Goal: Information Seeking & Learning: Learn about a topic

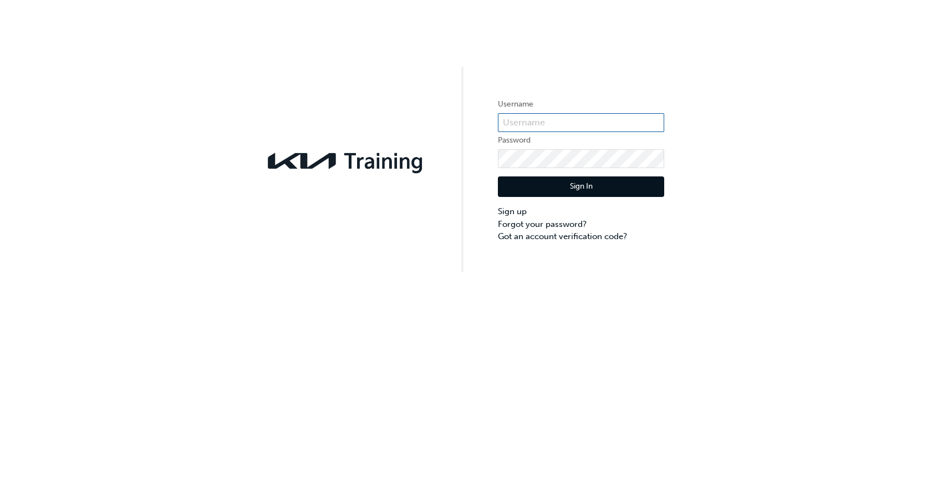
type input "KAU84131H2"
click at [612, 176] on div "Sign In Sign up Forgot your password? Got an account verification code?" at bounding box center [581, 205] width 166 height 75
click at [571, 186] on button "Sign In" at bounding box center [581, 186] width 166 height 21
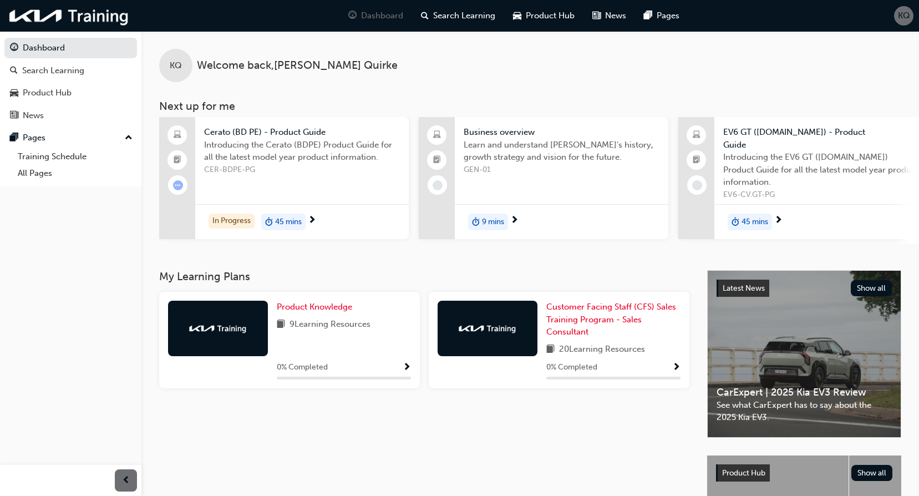
click at [494, 218] on span "9 mins" at bounding box center [493, 222] width 22 height 13
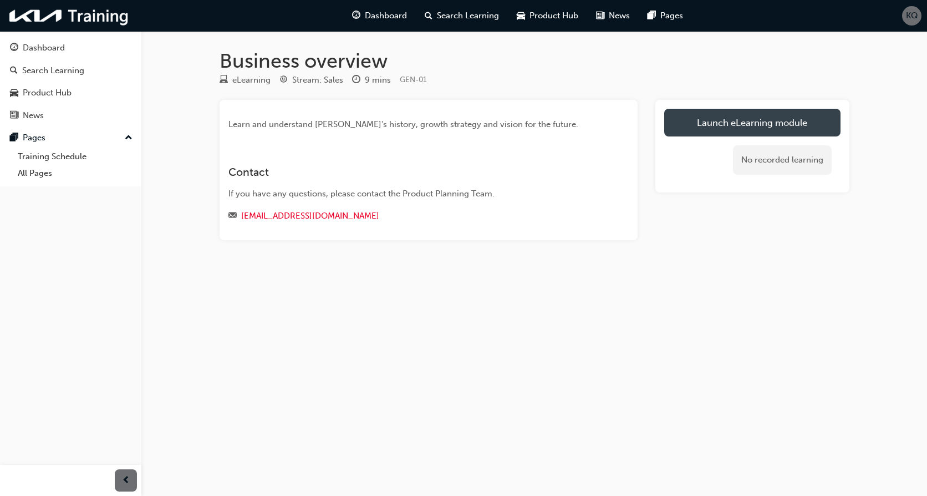
click at [749, 110] on link "Launch eLearning module" at bounding box center [752, 123] width 176 height 28
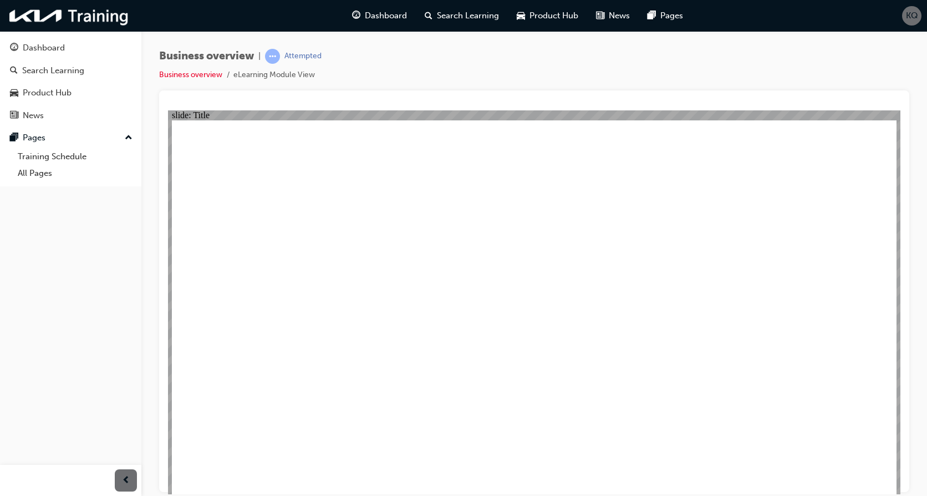
click at [74, 94] on div "Product Hub" at bounding box center [70, 93] width 121 height 14
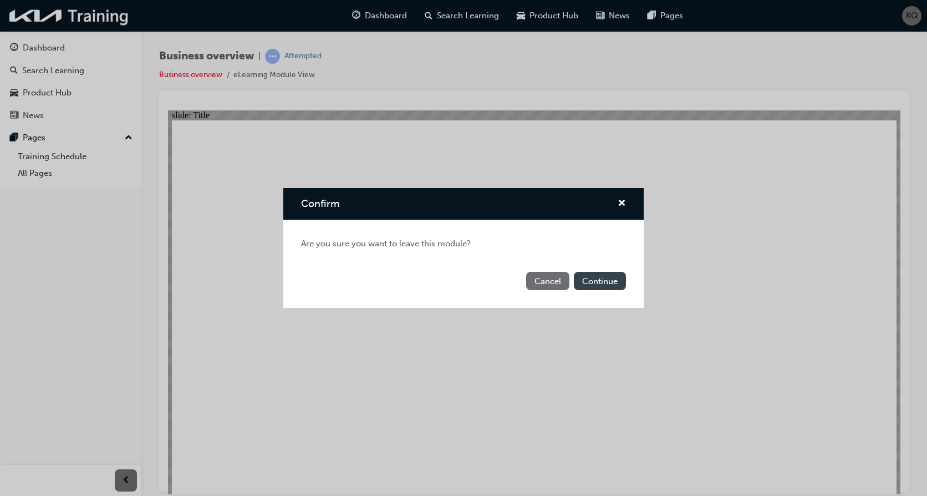
click at [608, 282] on button "Continue" at bounding box center [600, 281] width 52 height 18
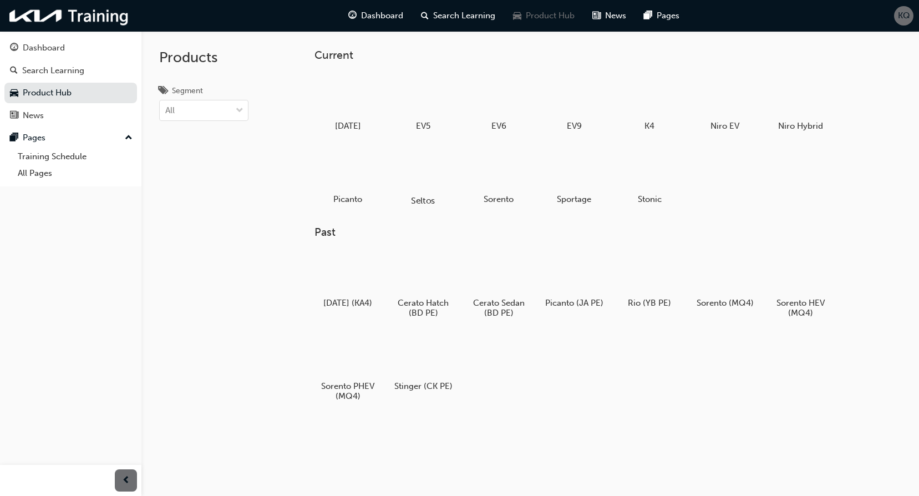
click at [442, 169] on div at bounding box center [424, 168] width 62 height 44
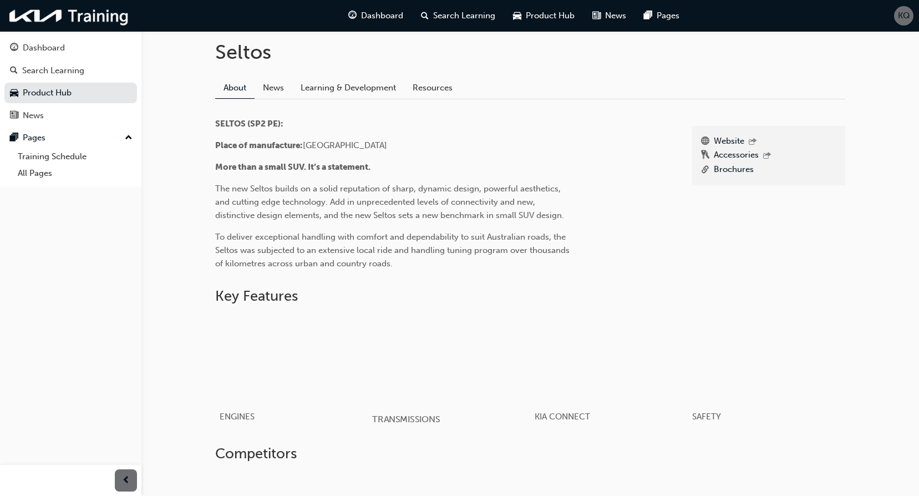
scroll to position [222, 0]
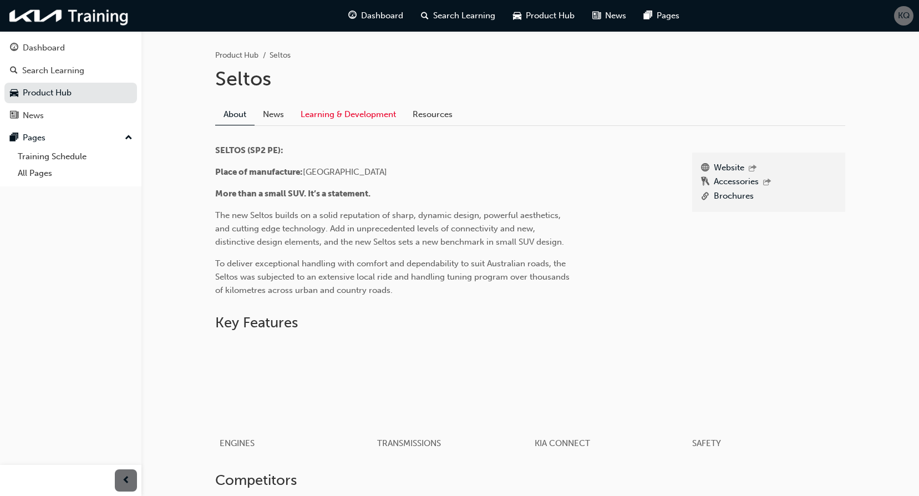
click at [339, 111] on link "Learning & Development" at bounding box center [348, 114] width 112 height 21
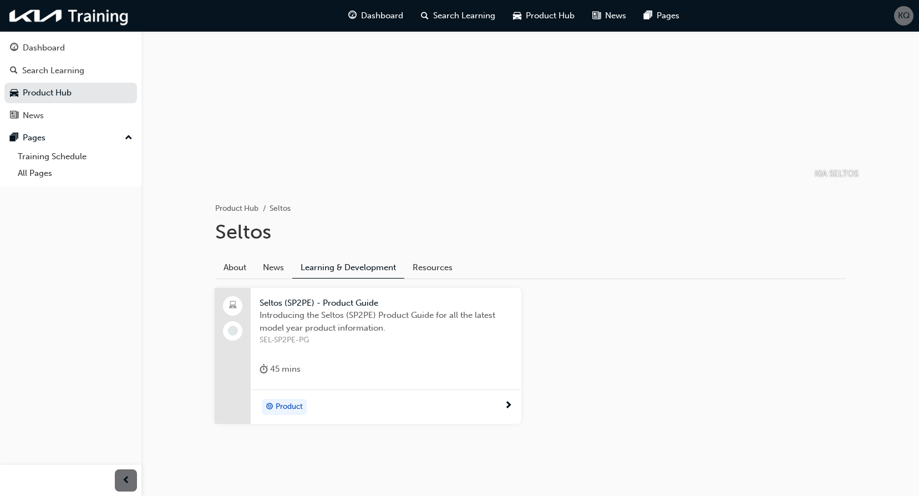
scroll to position [78, 0]
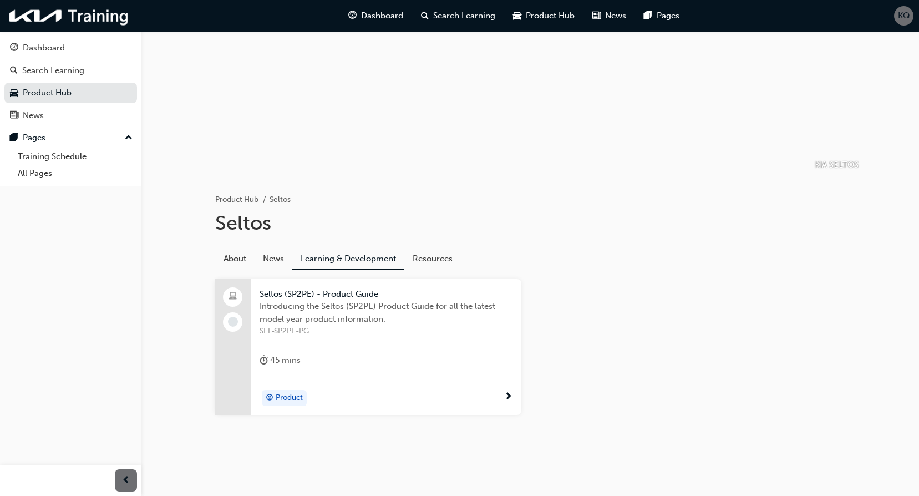
click at [326, 308] on span "Introducing the Seltos (SP2PE) Product Guide for all the latest model year prod…" at bounding box center [385, 312] width 253 height 25
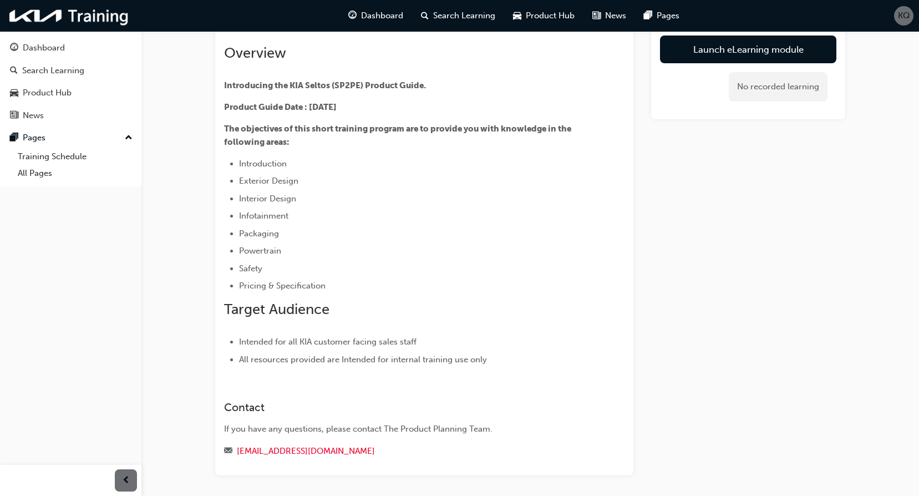
scroll to position [5, 0]
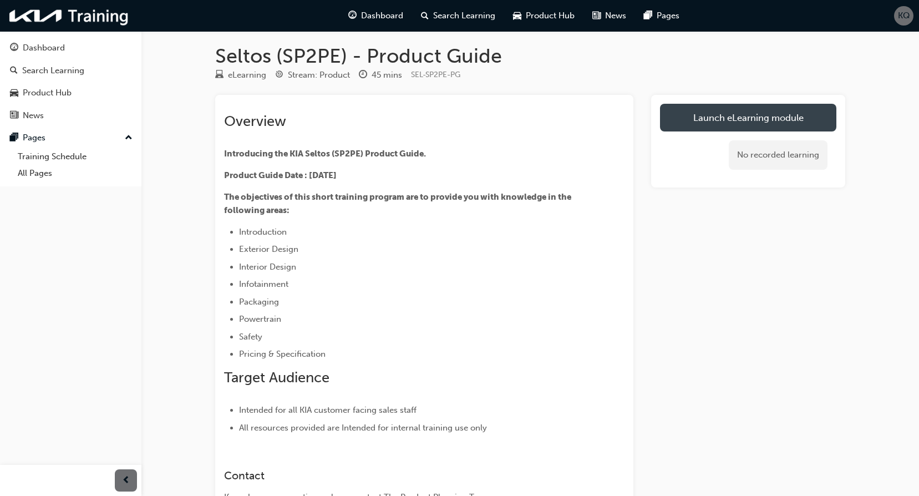
click at [791, 124] on link "Launch eLearning module" at bounding box center [748, 118] width 176 height 28
